Goal: Information Seeking & Learning: Compare options

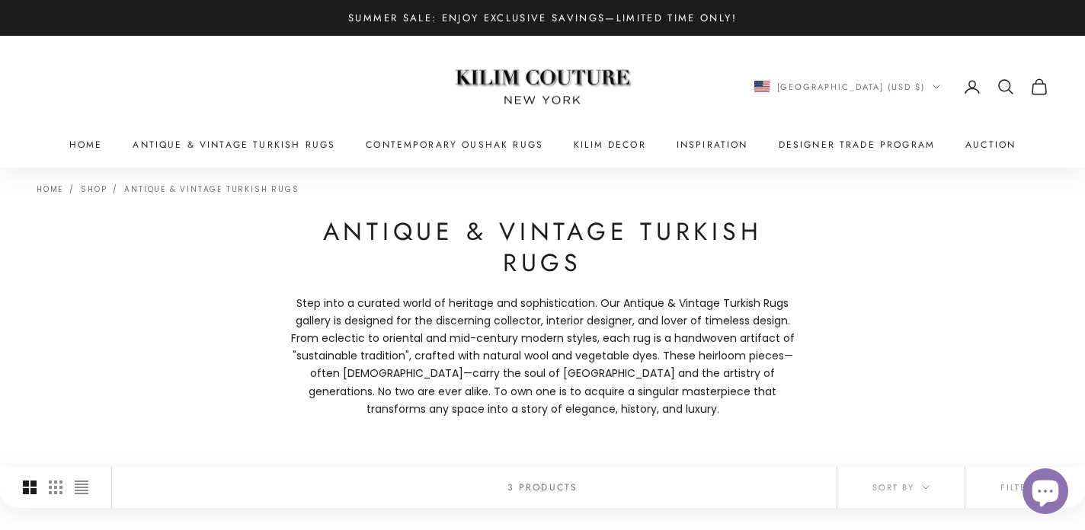
click at [1004, 85] on icon "Secondary navigation" at bounding box center [1006, 87] width 18 height 18
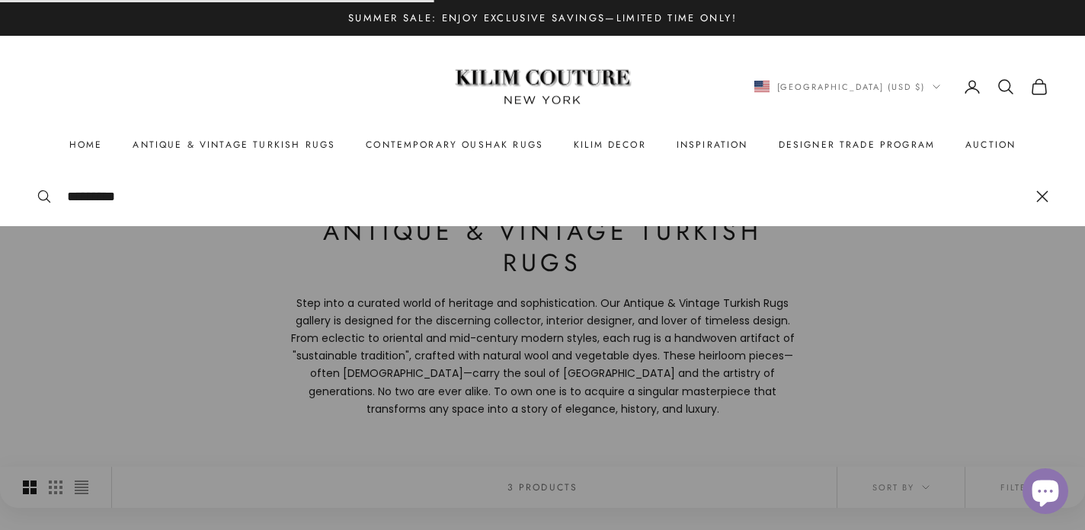
type input "*********"
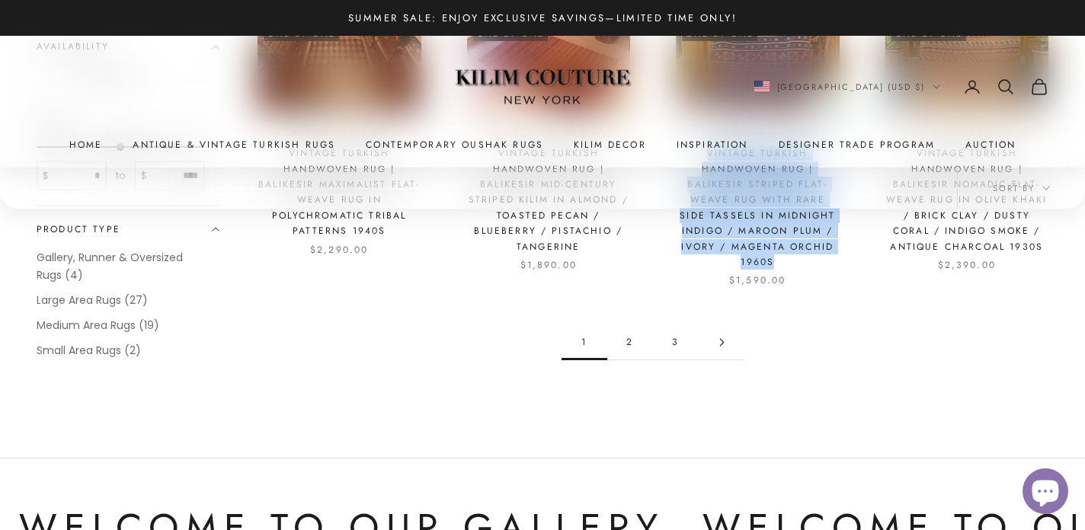
scroll to position [1859, 0]
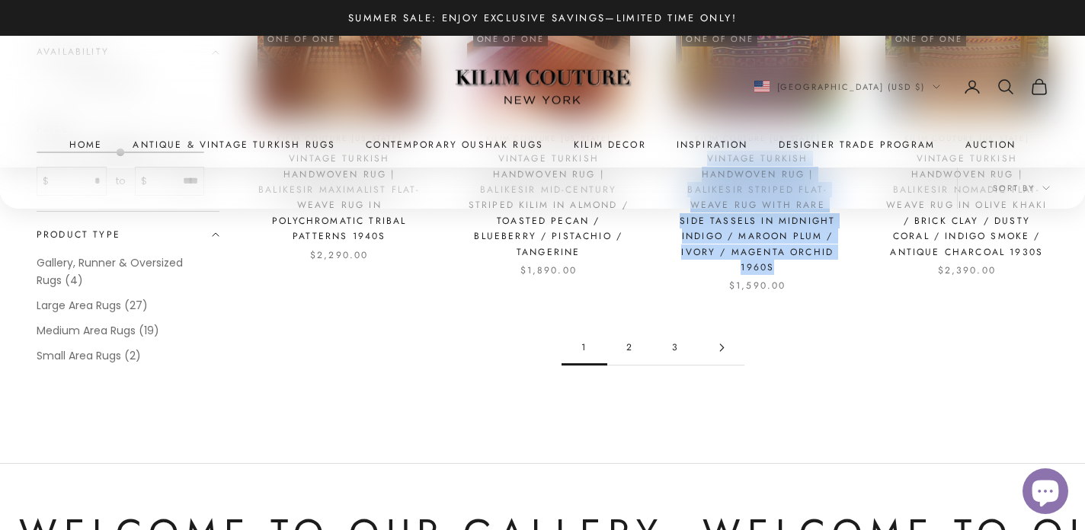
click at [636, 341] on link "2" at bounding box center [630, 348] width 46 height 34
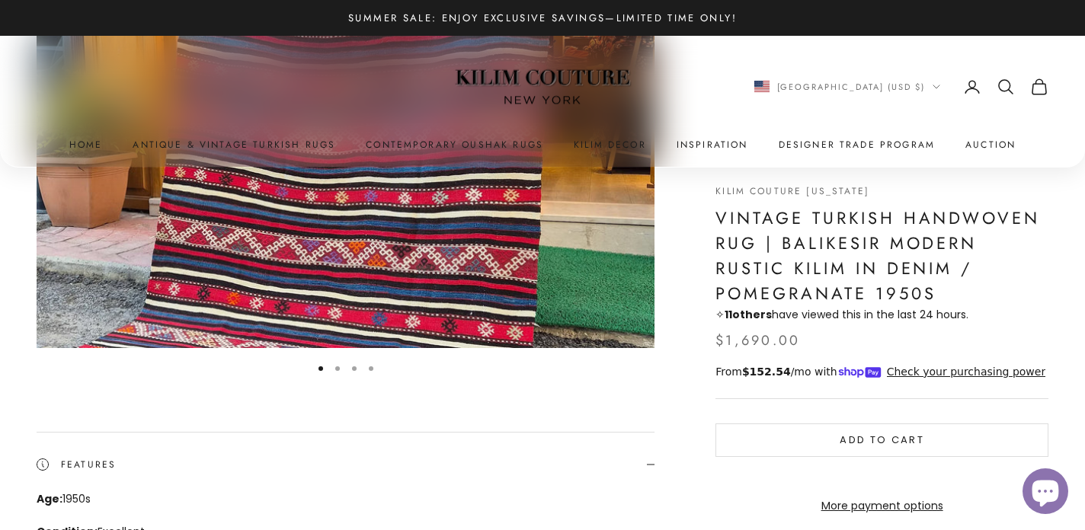
scroll to position [201, 0]
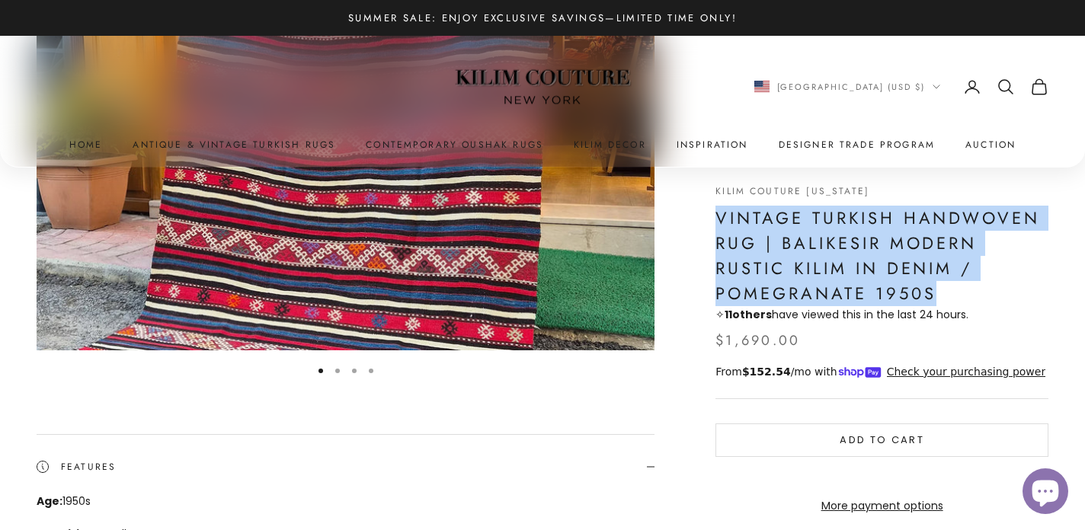
drag, startPoint x: 716, startPoint y: 213, endPoint x: 935, endPoint y: 285, distance: 231.1
click at [935, 285] on h1 "Vintage Turkish Handwoven Rug | Balikesir Modern Rustic Kilim in Denim / Pomegr…" at bounding box center [882, 256] width 333 height 101
copy h1 "Vintage Turkish Handwoven Rug | Balikesir Modern Rustic Kilim in Denim / Pomegr…"
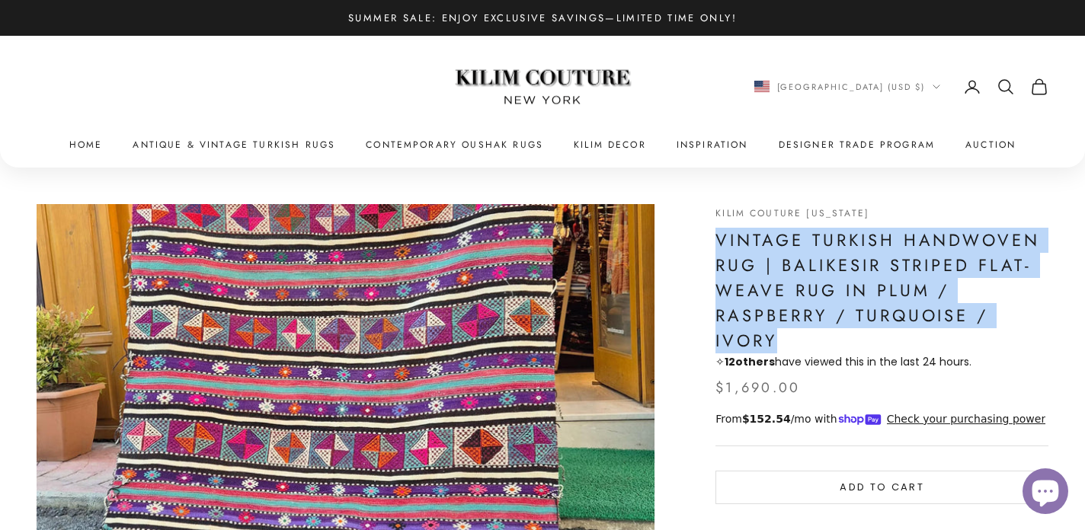
drag, startPoint x: 717, startPoint y: 239, endPoint x: 790, endPoint y: 343, distance: 126.9
click at [790, 343] on h1 "Vintage Turkish Handwoven Rug | Balikesir Striped Flat-Weave Rug in Plum / Rasp…" at bounding box center [882, 291] width 333 height 126
copy h1 "Vintage Turkish Handwoven Rug | Balikesir Striped Flat-Weave Rug in Plum / Rasp…"
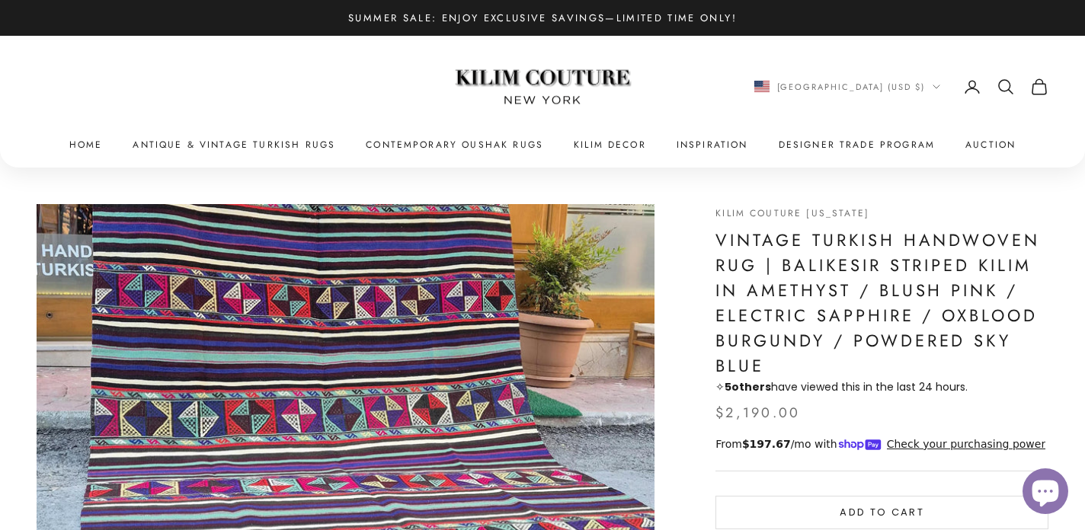
click at [750, 237] on h1 "Vintage Turkish Handwoven Rug | Balikesir Striped Kilim in Amethyst / Blush Pin…" at bounding box center [882, 303] width 333 height 151
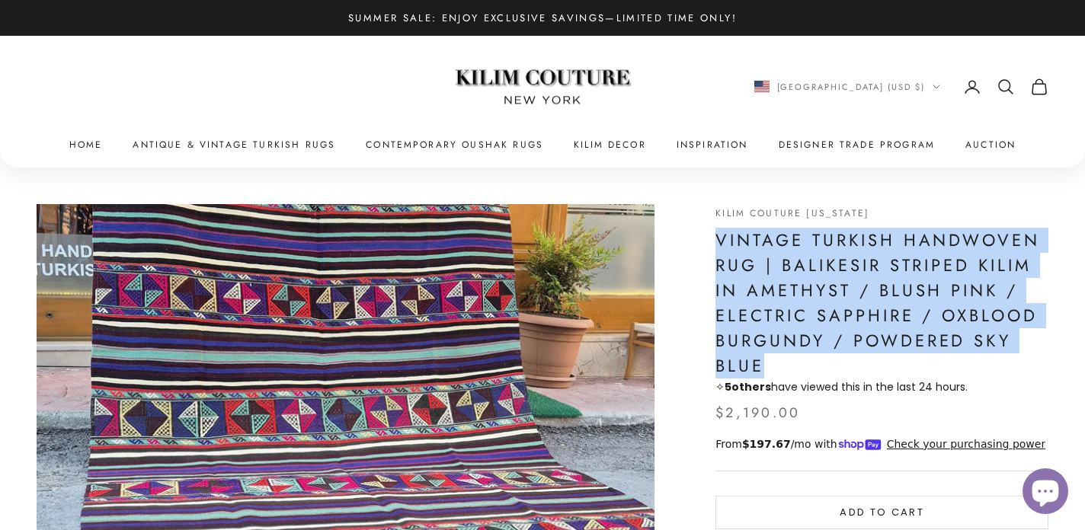
drag, startPoint x: 750, startPoint y: 237, endPoint x: 755, endPoint y: 356, distance: 119.0
click at [755, 356] on h1 "Vintage Turkish Handwoven Rug | Balikesir Striped Kilim in Amethyst / Blush Pin…" at bounding box center [882, 303] width 333 height 151
copy h1 "Vintage Turkish Handwoven Rug | Balikesir Striped Kilim in Amethyst / Blush Pin…"
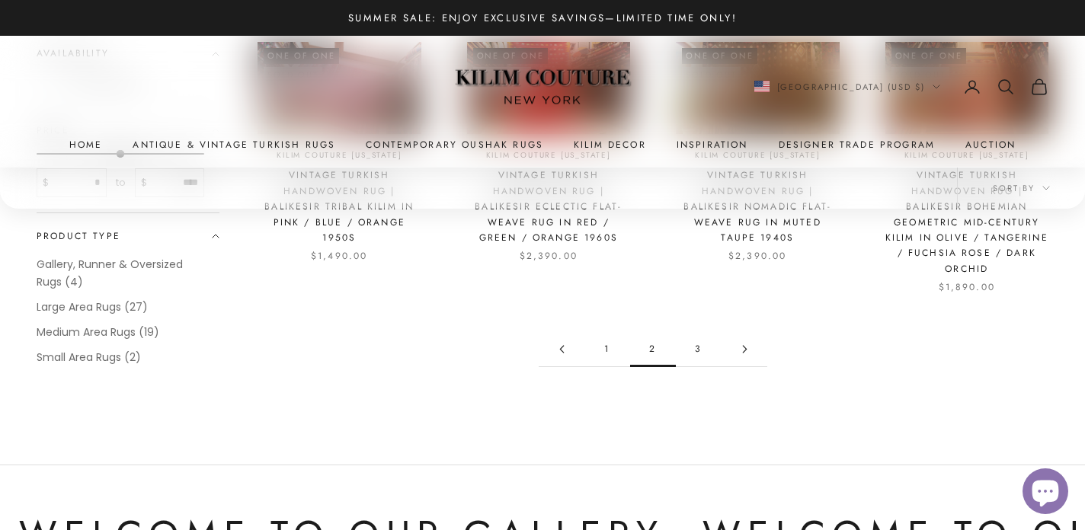
scroll to position [1775, 0]
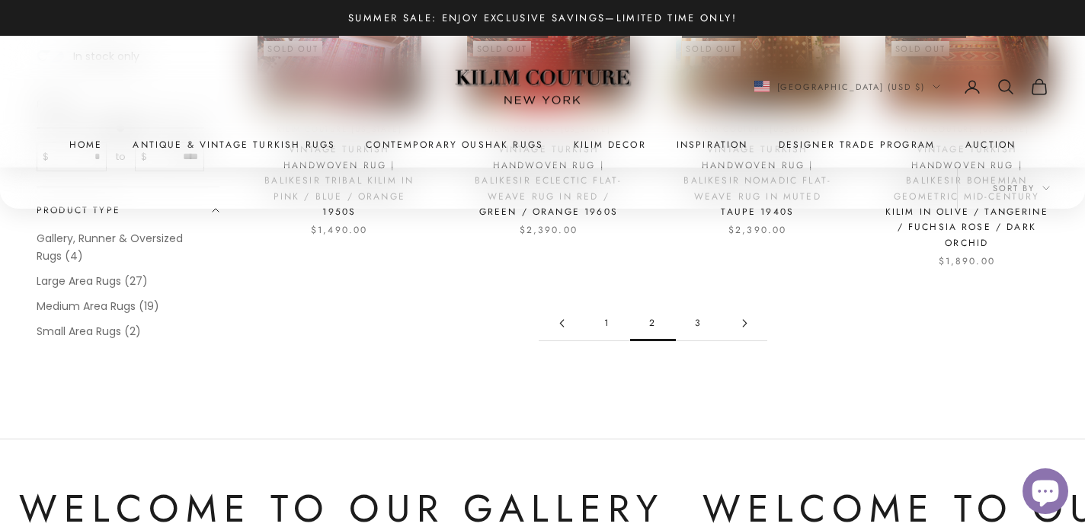
click at [601, 322] on link "1" at bounding box center [608, 323] width 46 height 34
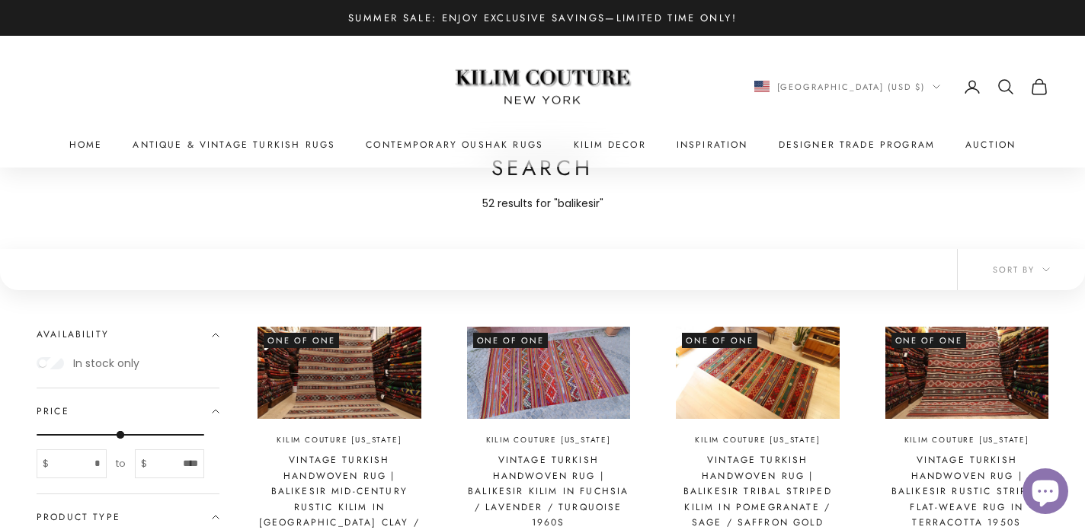
scroll to position [24, 0]
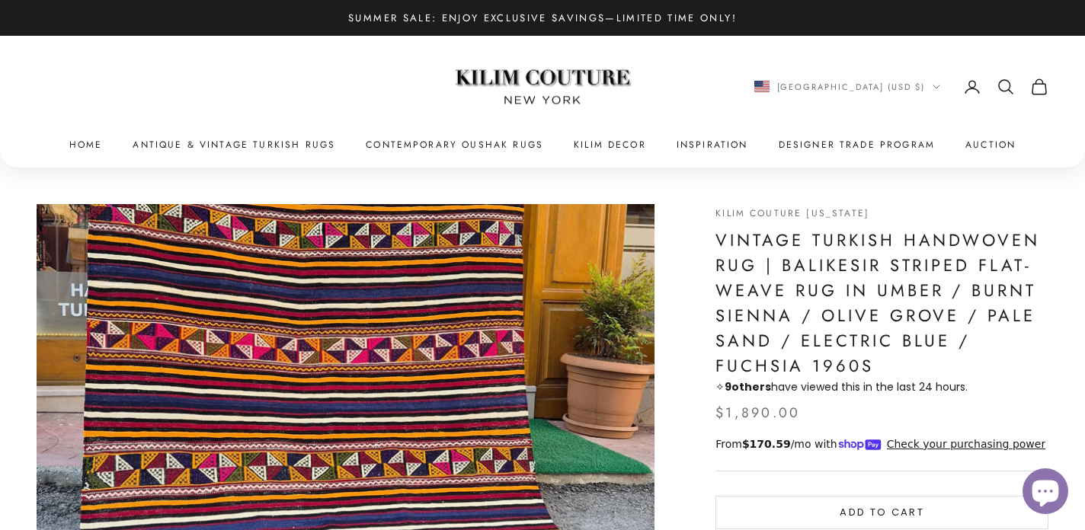
click at [729, 235] on h1 "Vintage Turkish Handwoven Rug | Balikesir Striped Flat-Weave Rug in Umber / Bur…" at bounding box center [882, 303] width 333 height 151
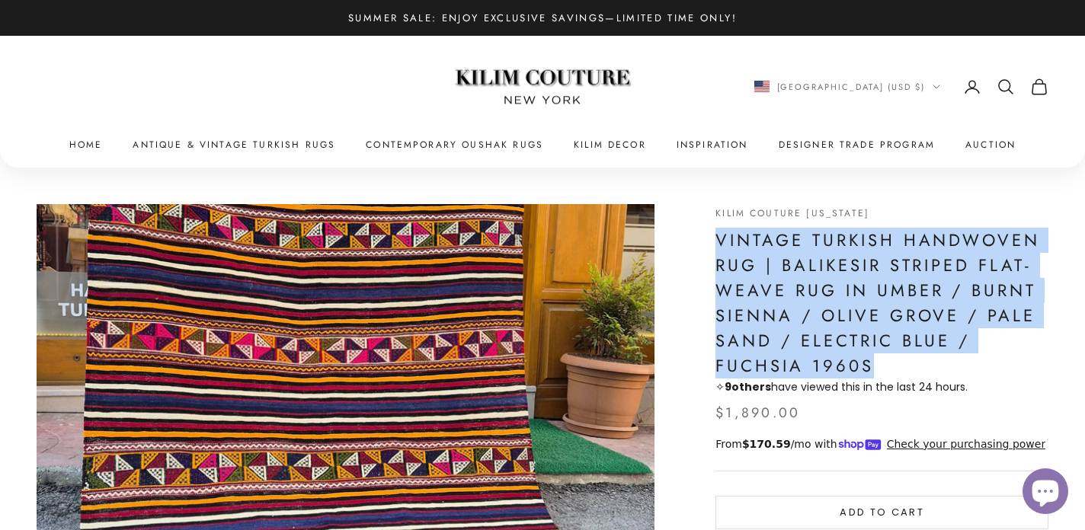
drag, startPoint x: 729, startPoint y: 235, endPoint x: 850, endPoint y: 367, distance: 179.6
click at [850, 367] on h1 "Vintage Turkish Handwoven Rug | Balikesir Striped Flat-Weave Rug in Umber / Bur…" at bounding box center [882, 303] width 333 height 151
copy h1 "Vintage Turkish Handwoven Rug | Balikesir Striped Flat-Weave Rug in Umber / Bur…"
